Goal: Find specific page/section: Find specific page/section

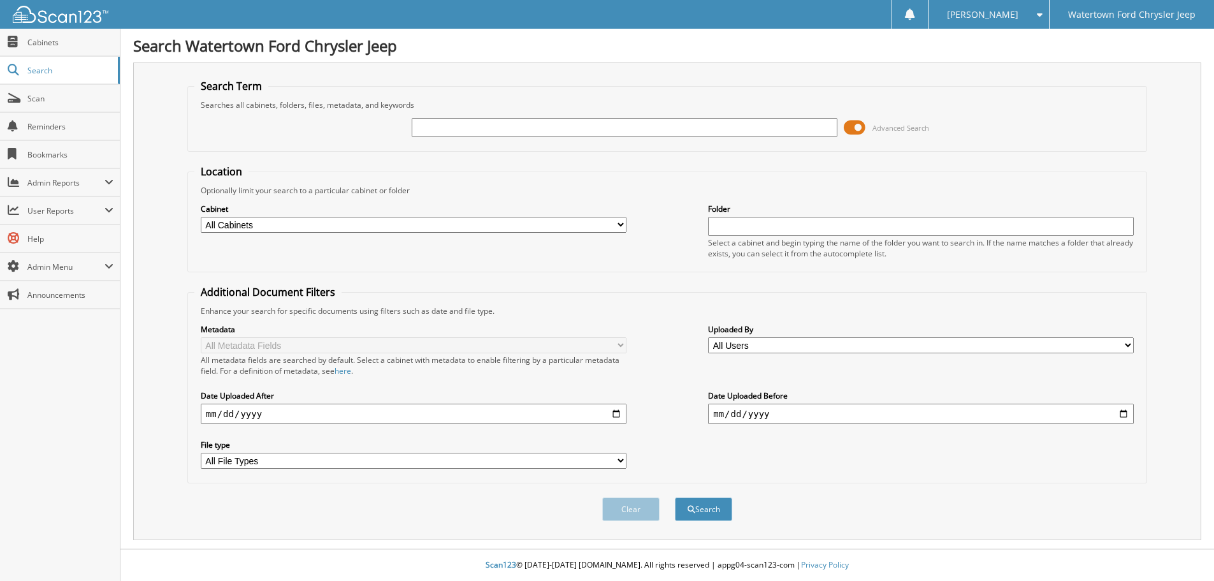
click at [422, 124] on input "text" at bounding box center [625, 127] width 426 height 19
type input "j0223"
click at [675, 497] on button "Search" at bounding box center [703, 509] width 57 height 24
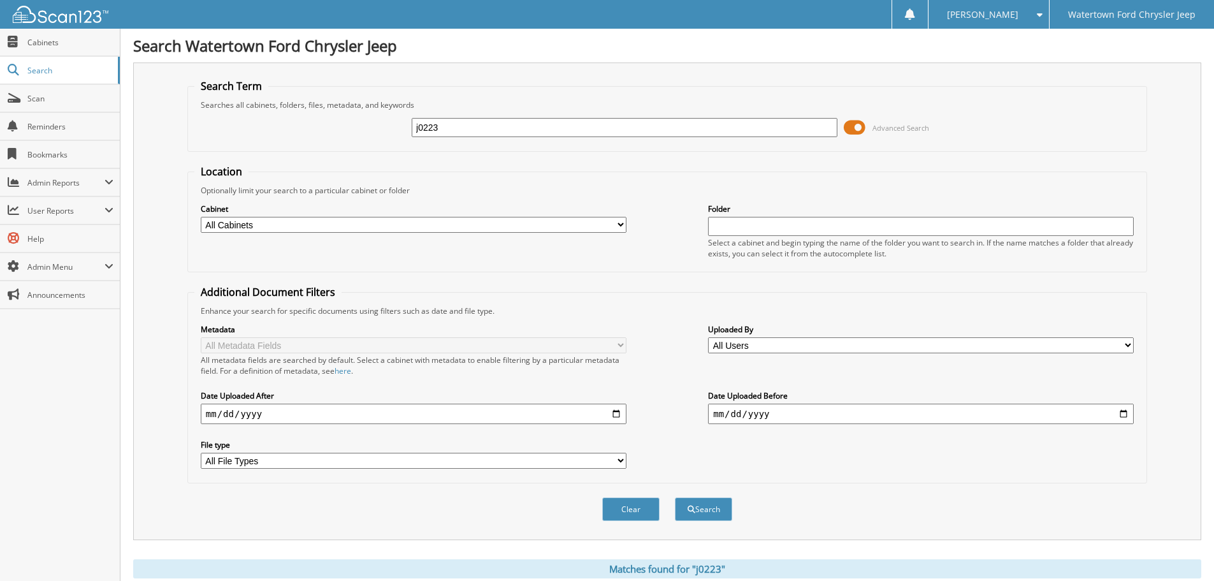
click at [477, 130] on input "j0223" at bounding box center [625, 127] width 426 height 19
type input "m0439"
click at [675, 497] on button "Search" at bounding box center [703, 509] width 57 height 24
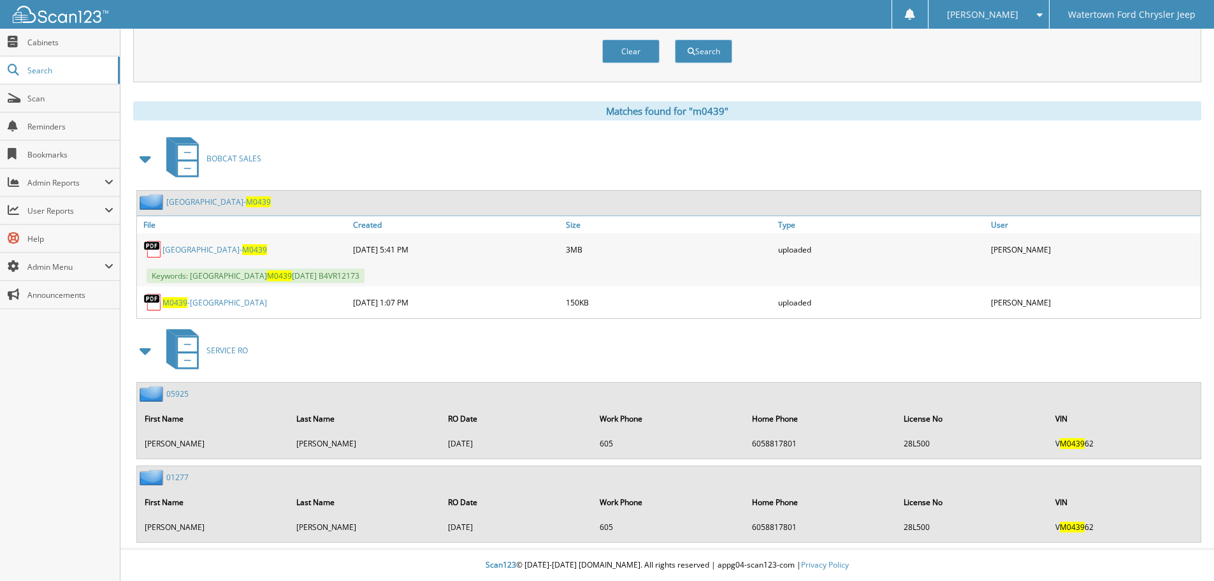
click at [215, 250] on link "BUFFALO LAKE- M0439" at bounding box center [215, 249] width 105 height 11
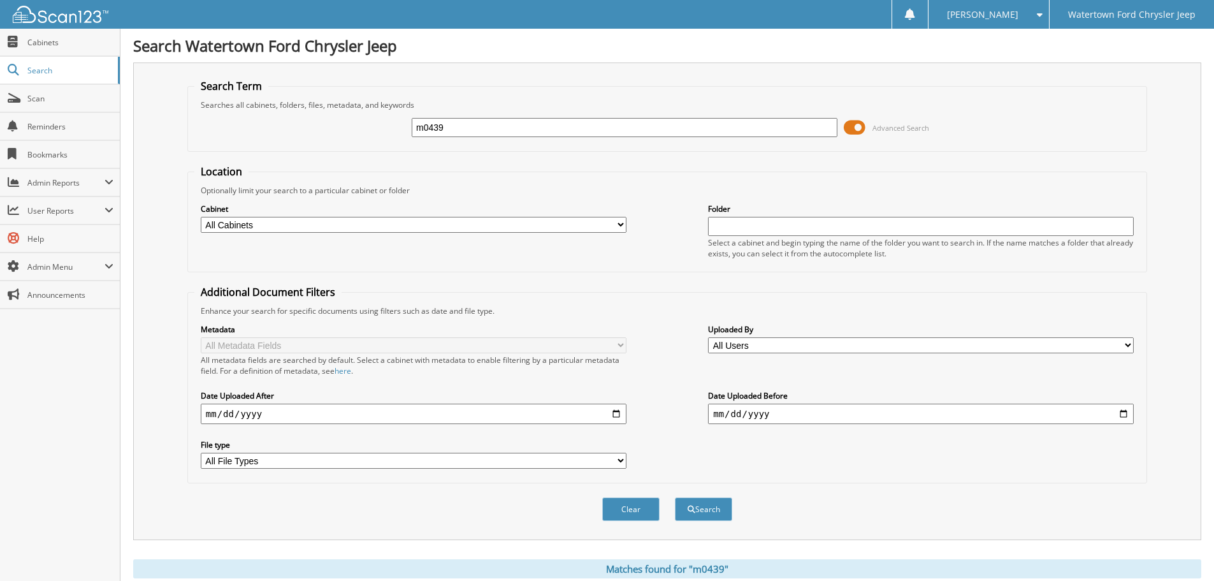
click at [466, 126] on input "m0439" at bounding box center [625, 127] width 426 height 19
type input "j0167"
click at [675, 497] on button "Search" at bounding box center [703, 509] width 57 height 24
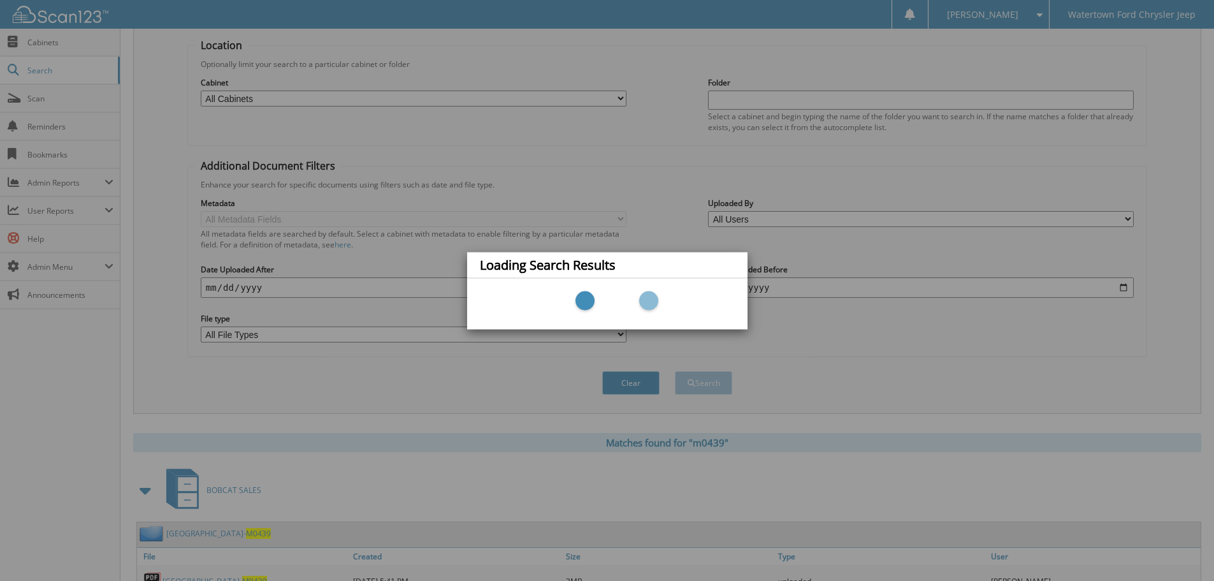
scroll to position [382, 0]
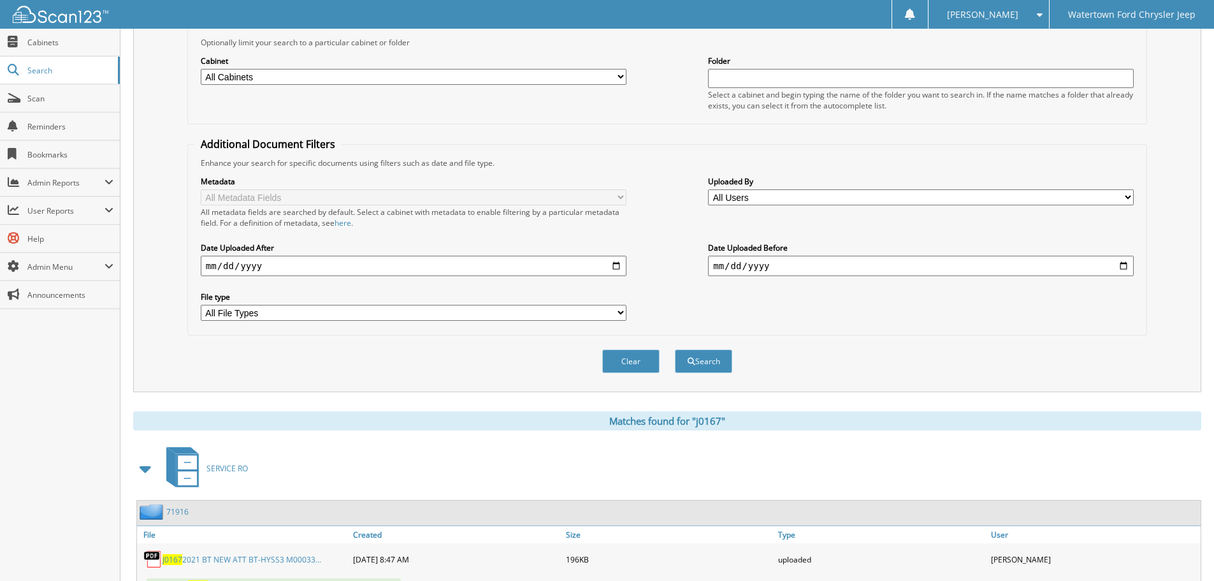
scroll to position [289, 0]
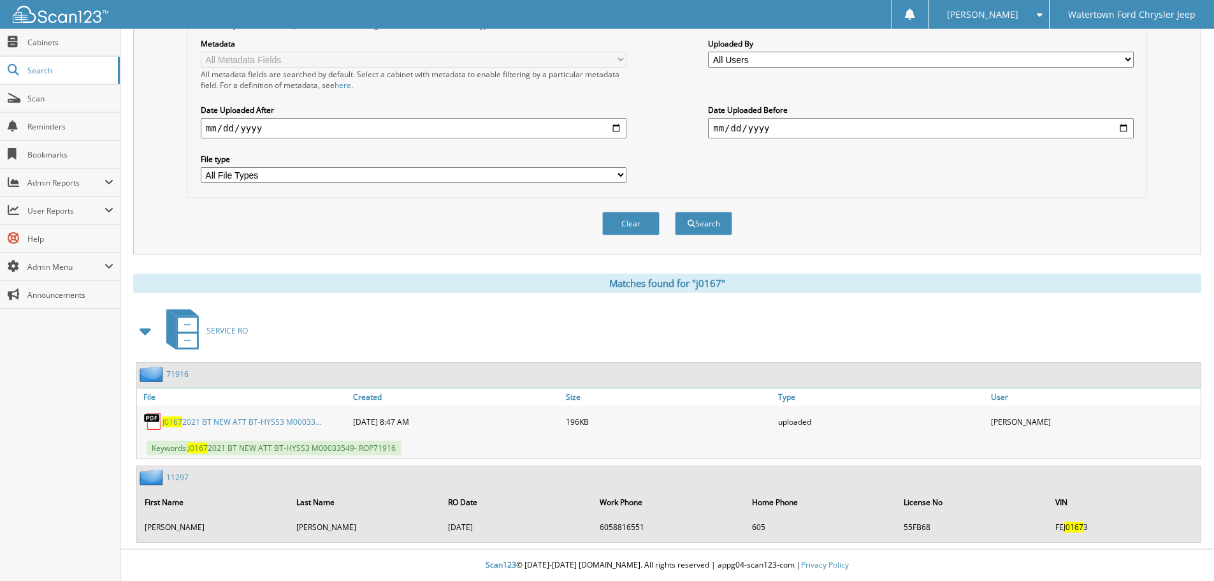
click at [226, 423] on link "J0167 2021 BT NEW ATT BT-HYSS3 M00033..." at bounding box center [242, 421] width 159 height 11
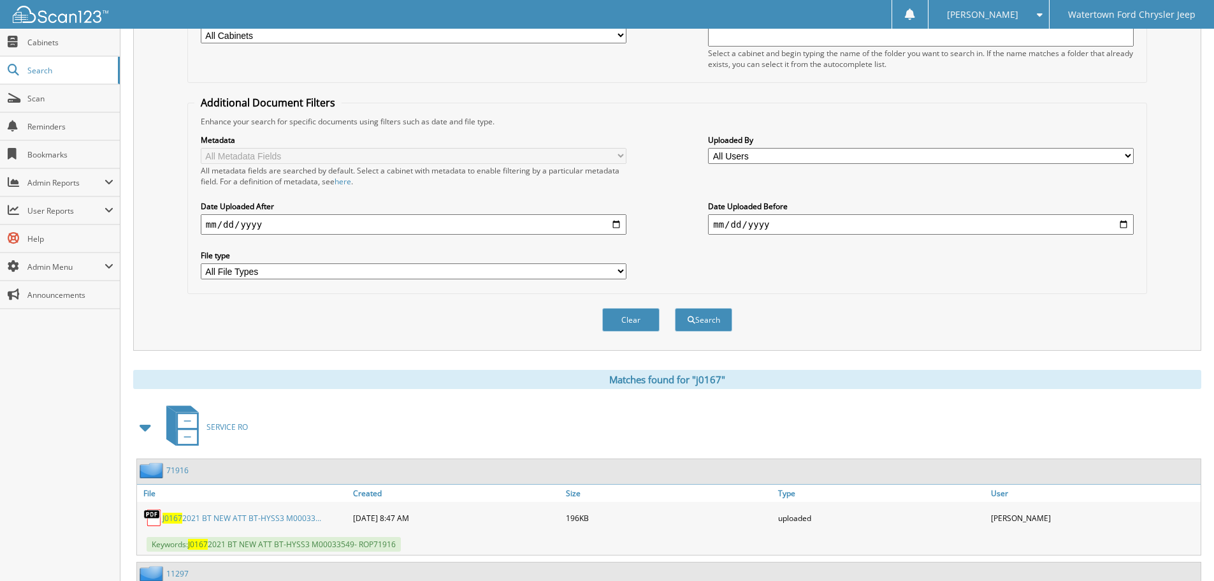
scroll to position [0, 0]
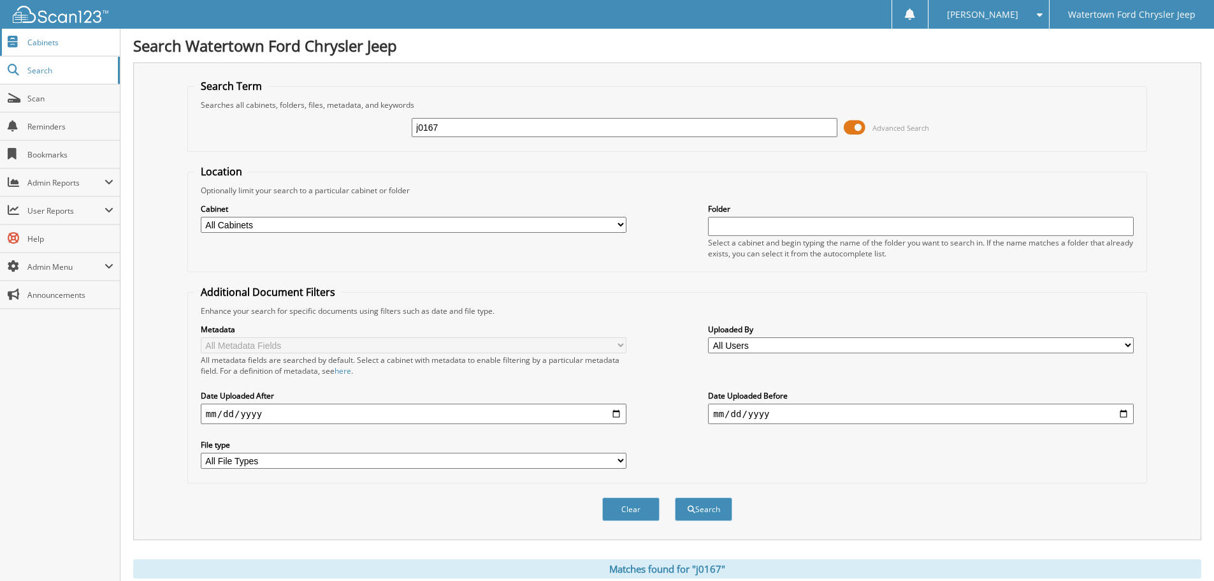
click at [57, 49] on link "Cabinets" at bounding box center [60, 42] width 120 height 27
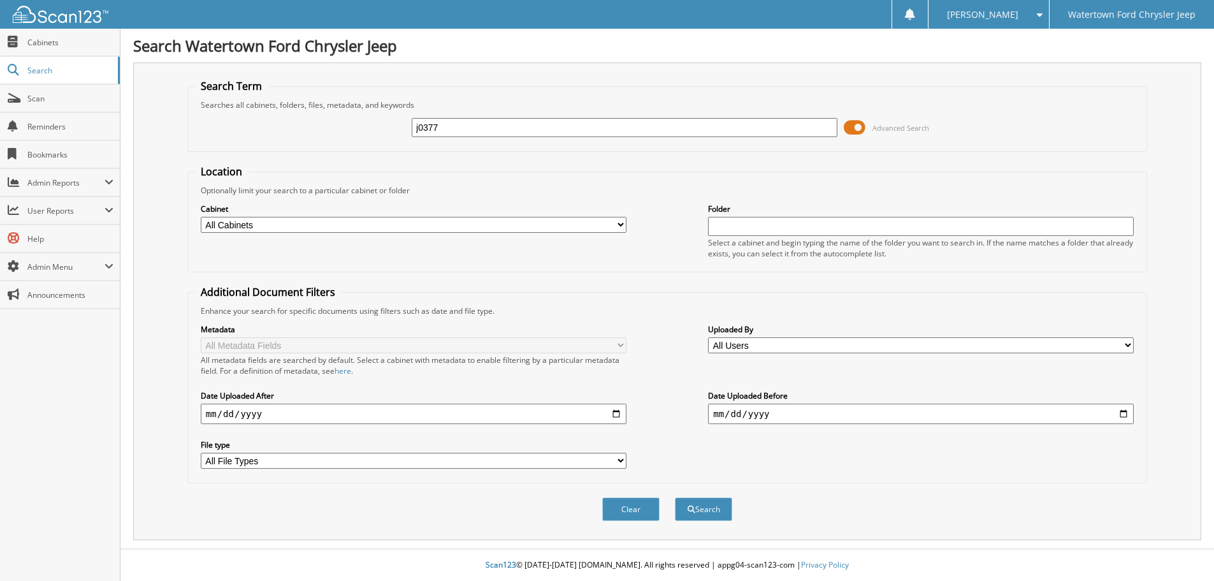
type input "j0377"
click at [675, 497] on button "Search" at bounding box center [703, 509] width 57 height 24
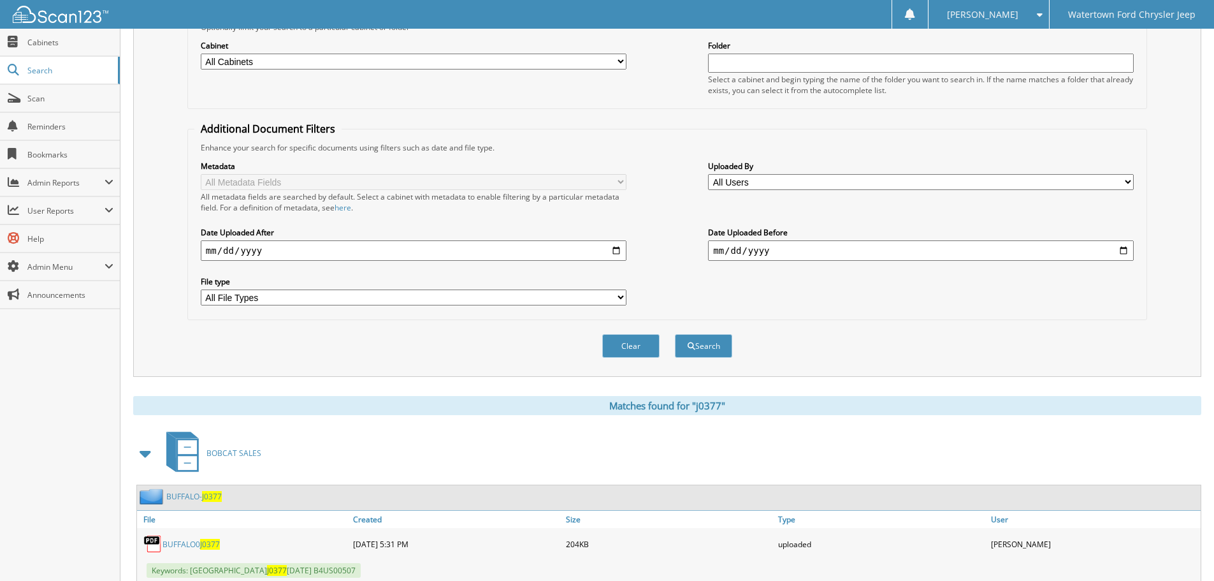
scroll to position [346, 0]
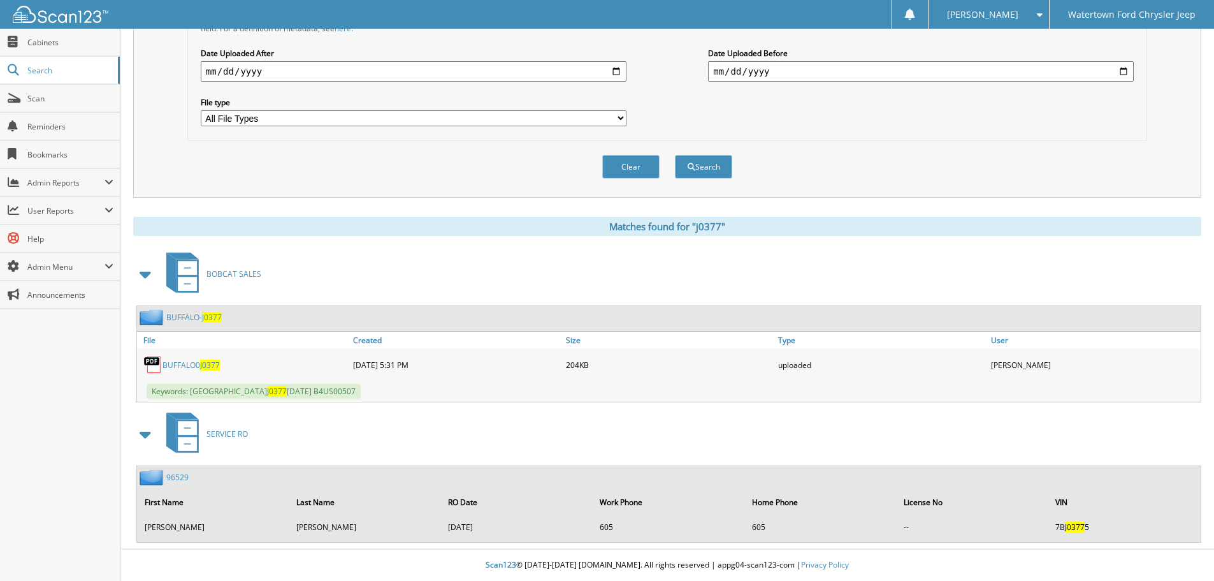
click at [187, 364] on link "BUFFALO0 J0377" at bounding box center [191, 364] width 57 height 11
